Goal: Task Accomplishment & Management: Manage account settings

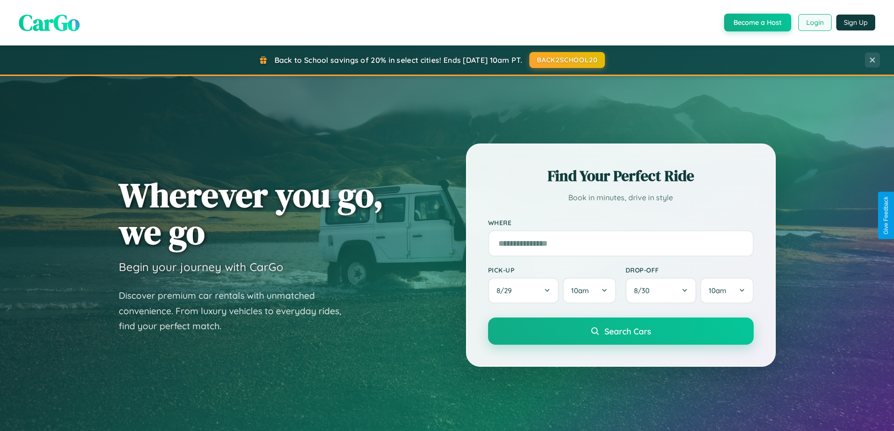
click at [814, 23] on button "Login" at bounding box center [814, 22] width 33 height 17
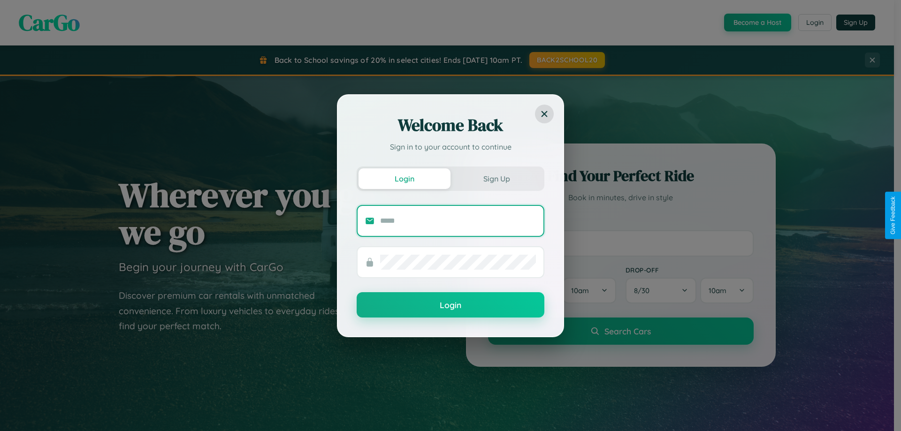
click at [458, 220] on input "text" at bounding box center [458, 220] width 156 height 15
type input "**********"
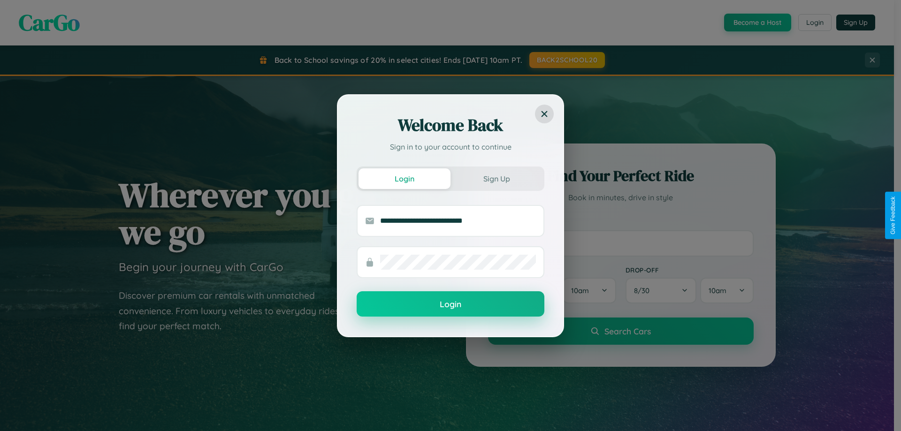
click at [450, 304] on button "Login" at bounding box center [451, 303] width 188 height 25
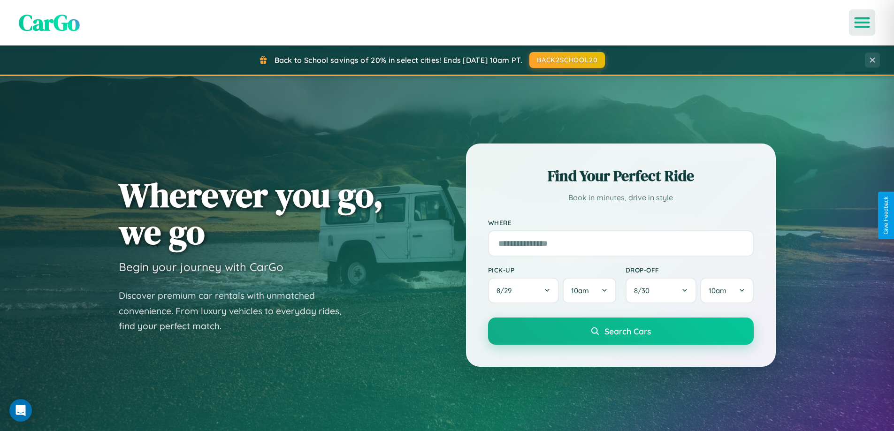
click at [862, 23] on icon "Open menu" at bounding box center [862, 22] width 14 height 8
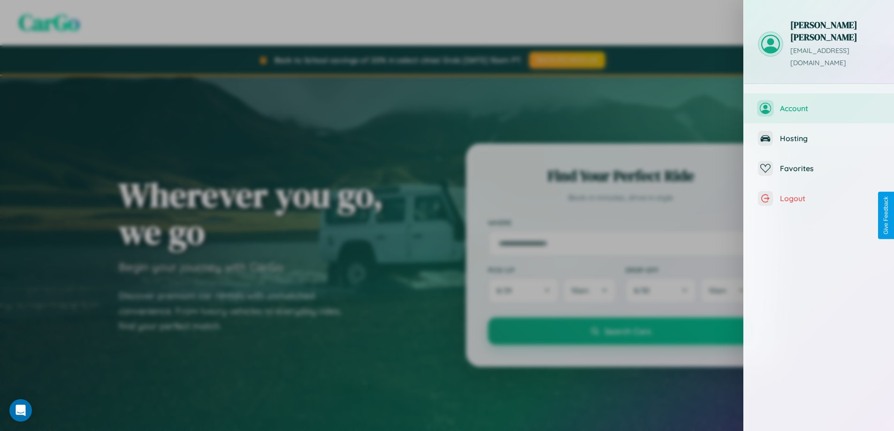
click at [822, 104] on span "Account" at bounding box center [830, 108] width 100 height 9
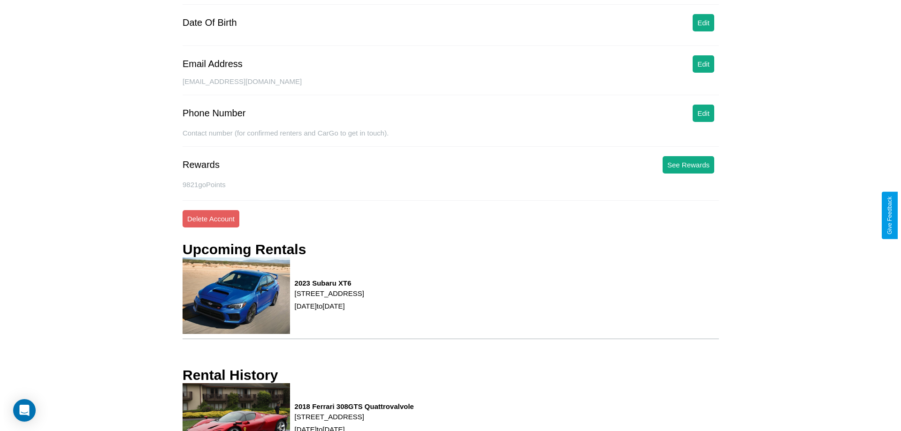
scroll to position [119, 0]
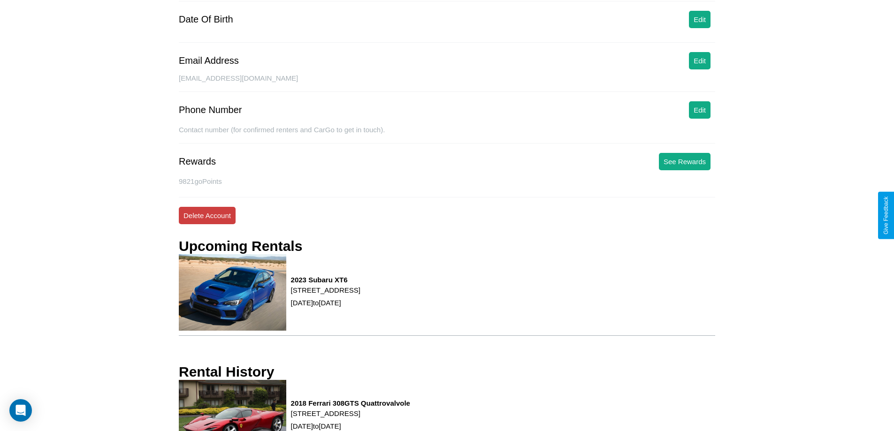
click at [207, 215] on button "Delete Account" at bounding box center [207, 215] width 57 height 17
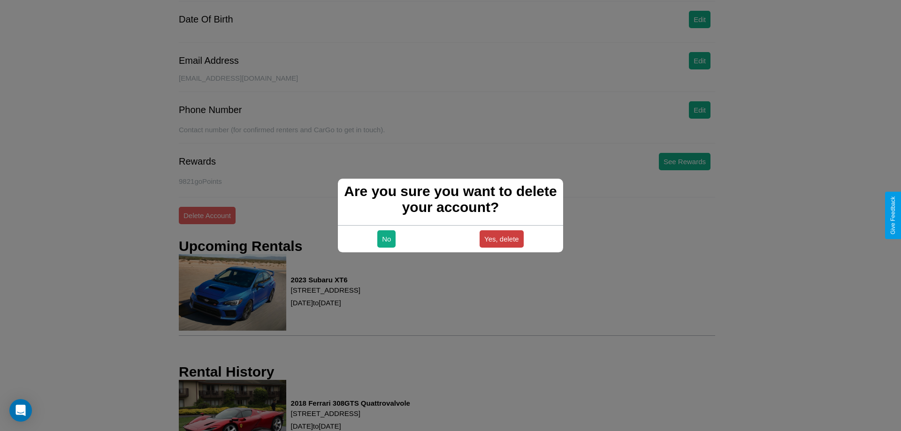
click at [501, 239] on button "Yes, delete" at bounding box center [501, 238] width 44 height 17
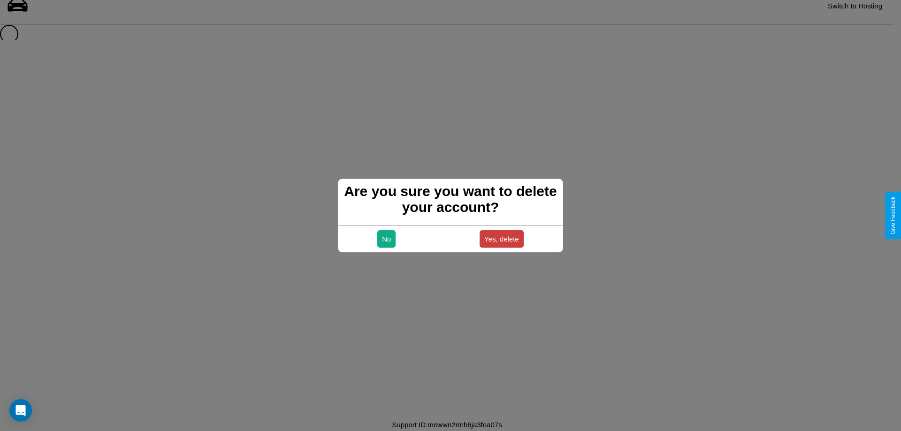
scroll to position [13, 0]
